Goal: Entertainment & Leisure: Consume media (video, audio)

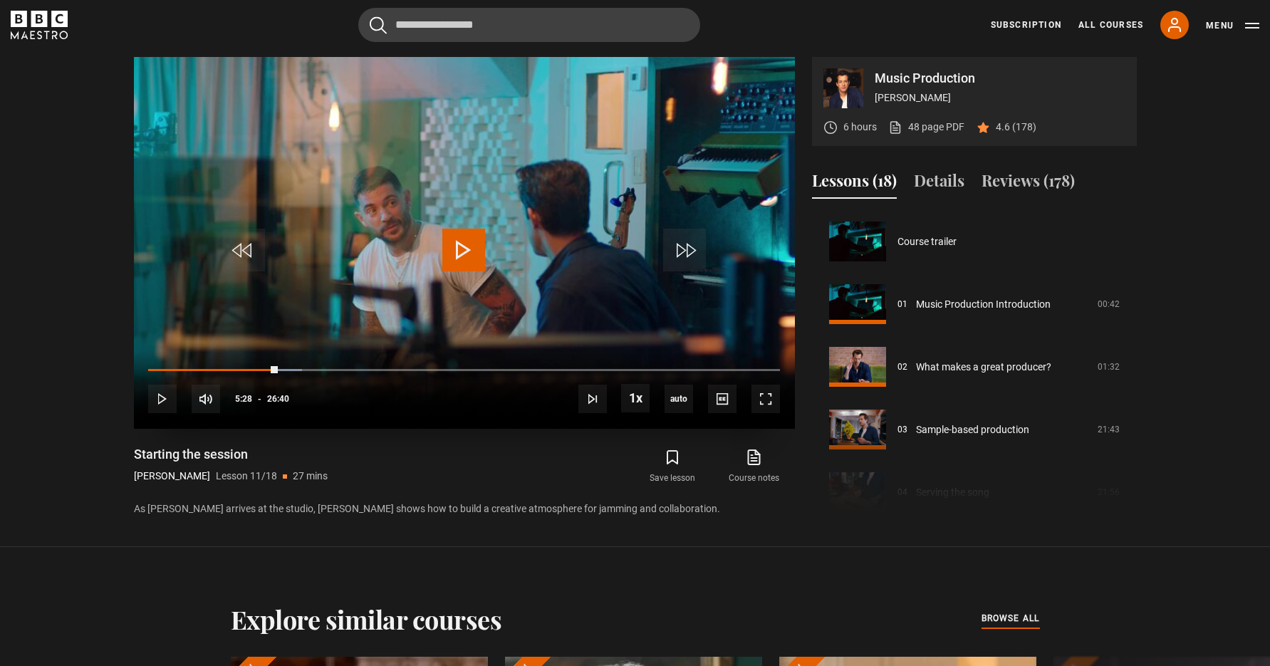
scroll to position [627, 0]
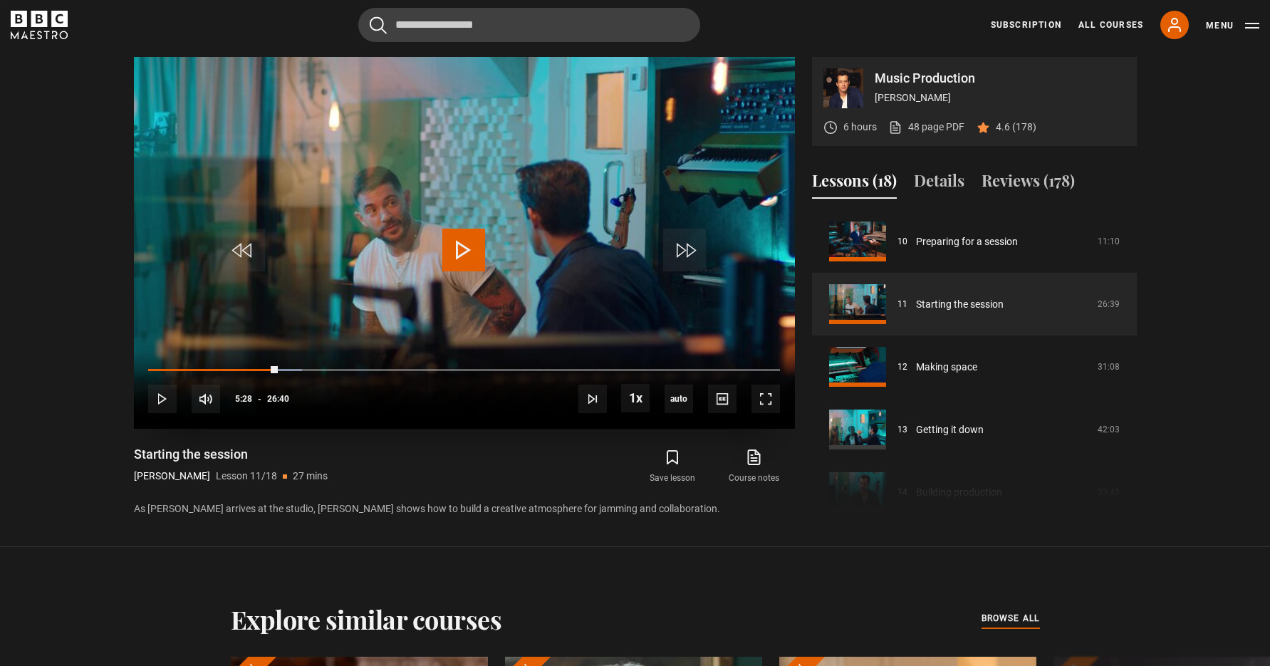
click at [462, 247] on span "Video Player" at bounding box center [463, 250] width 43 height 43
drag, startPoint x: 281, startPoint y: 368, endPoint x: 399, endPoint y: 375, distance: 117.7
click at [603, 375] on div "10s Skip Back 10 seconds Pause 10s Skip Forward 10 seconds Loaded : 24.69% 20:0…" at bounding box center [464, 389] width 661 height 79
drag, startPoint x: 276, startPoint y: 368, endPoint x: 481, endPoint y: 373, distance: 205.2
click at [589, 368] on div "10s Skip Back 10 seconds Play 10s Skip Forward 10 seconds Loaded : 0.00% 18:41 …" at bounding box center [464, 389] width 661 height 79
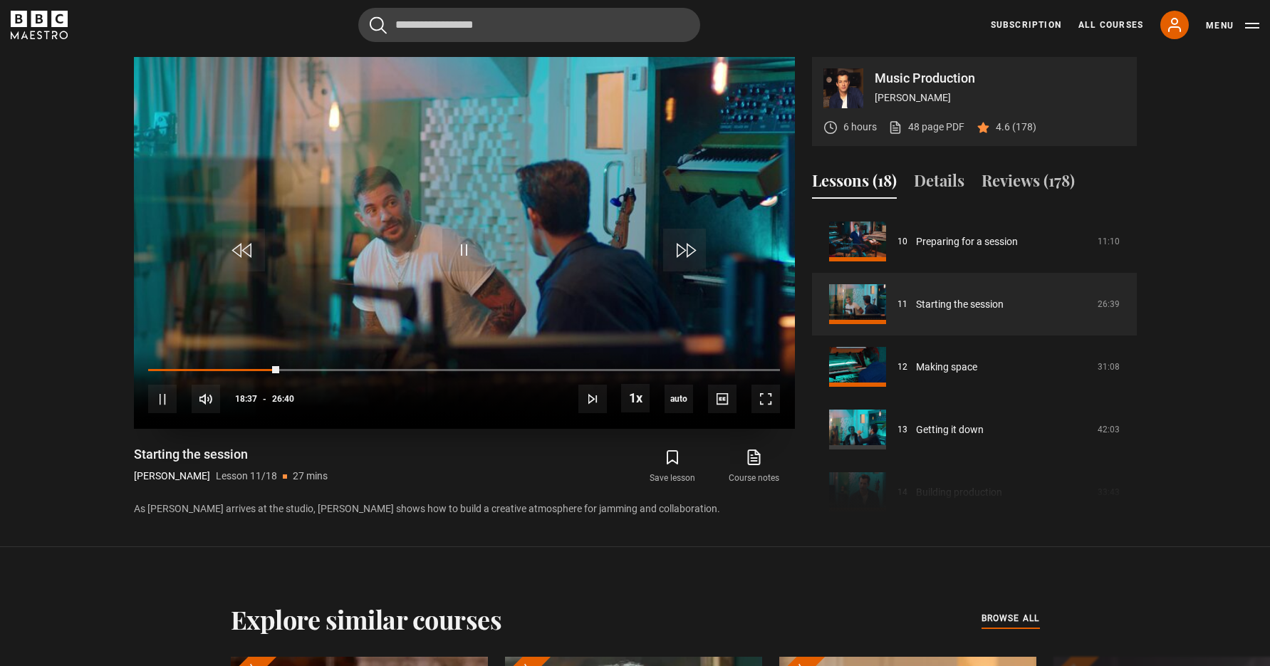
drag, startPoint x: 293, startPoint y: 366, endPoint x: 390, endPoint y: 365, distance: 96.9
click at [391, 364] on div "10s Skip Back 10 seconds Pause 10s Skip Forward 10 seconds Loaded : 0.00% 06:12…" at bounding box center [464, 389] width 661 height 79
click at [592, 396] on span "Video Player" at bounding box center [592, 399] width 28 height 28
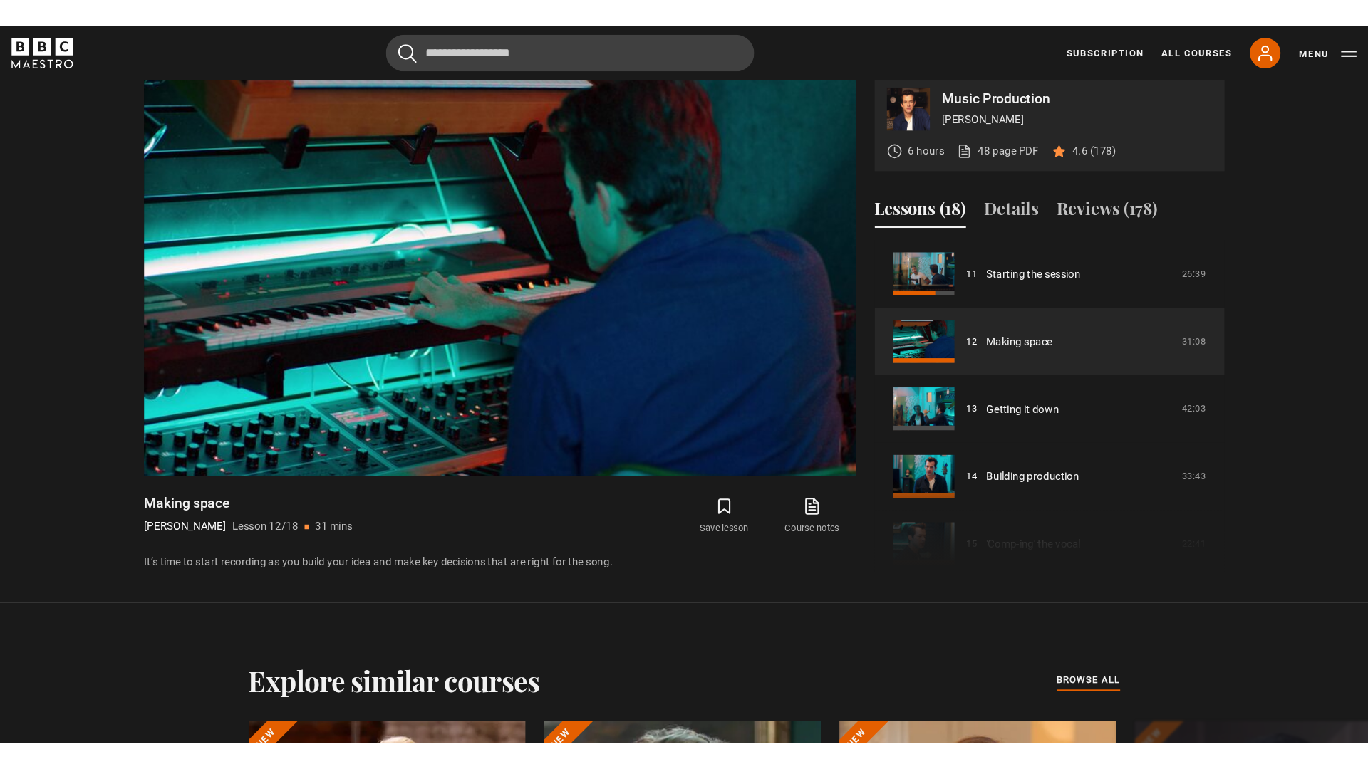
scroll to position [682, 0]
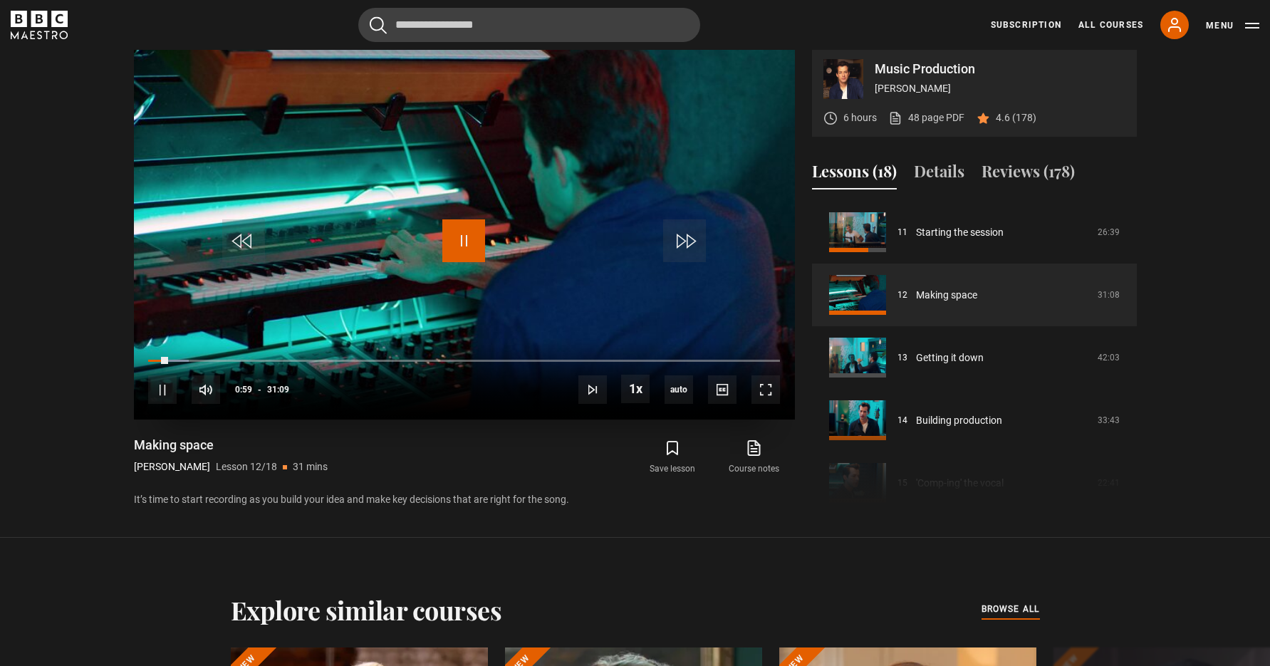
click at [466, 237] on span "Video Player" at bounding box center [463, 240] width 43 height 43
click at [156, 359] on div "10s Skip Back 10 seconds Play 10s Skip Forward 10 seconds Loaded : 1.34% 00:33 …" at bounding box center [464, 379] width 661 height 79
drag, startPoint x: 150, startPoint y: 358, endPoint x: 140, endPoint y: 359, distance: 9.3
click at [139, 357] on div "10s Skip Back 10 seconds Play 10s Skip Forward 10 seconds Loaded : 0.00% 00:02 …" at bounding box center [464, 379] width 661 height 79
click at [768, 389] on span "Video Player" at bounding box center [765, 389] width 28 height 28
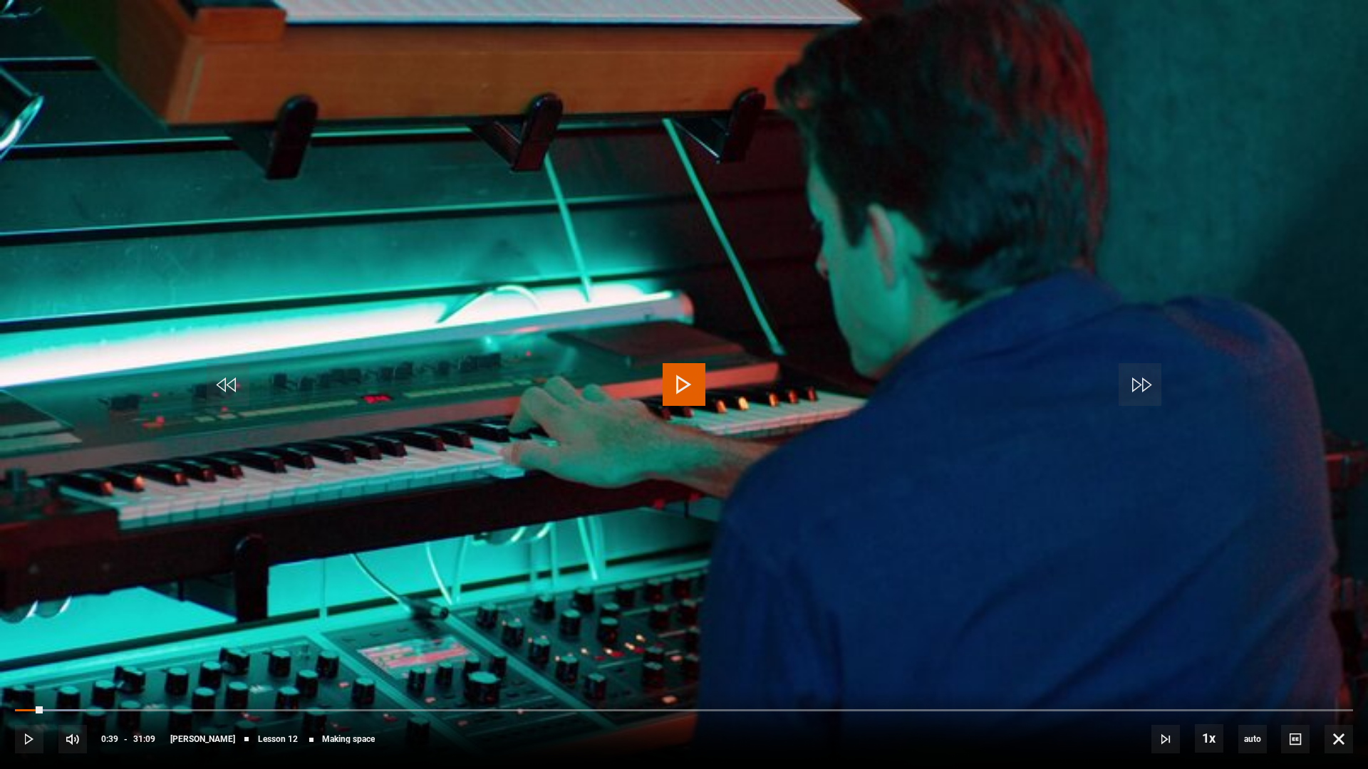
click at [682, 383] on span "Video Player" at bounding box center [683, 384] width 43 height 43
